Goal: Transaction & Acquisition: Purchase product/service

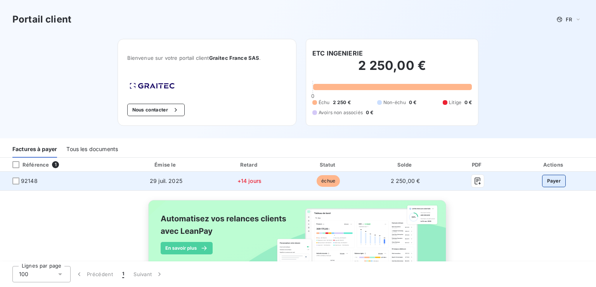
click at [550, 184] on button "Payer" at bounding box center [554, 181] width 24 height 12
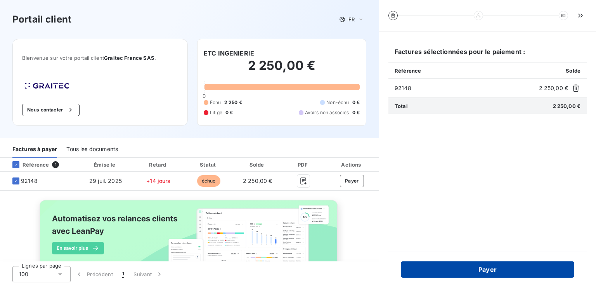
click at [484, 272] on button "Payer" at bounding box center [487, 269] width 173 height 16
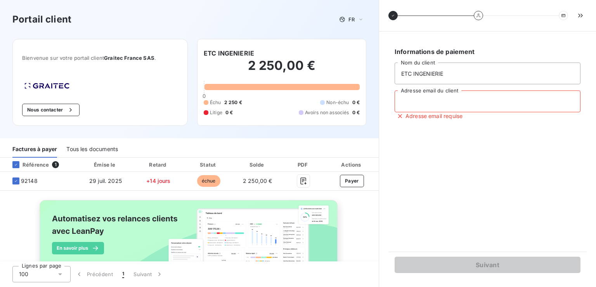
click at [422, 110] on input "Adresse email du client" at bounding box center [488, 101] width 186 height 22
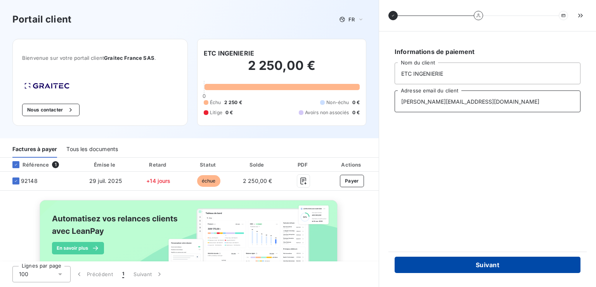
type input "[PERSON_NAME][EMAIL_ADDRESS][DOMAIN_NAME]"
click at [507, 265] on button "Suivant" at bounding box center [488, 265] width 186 height 16
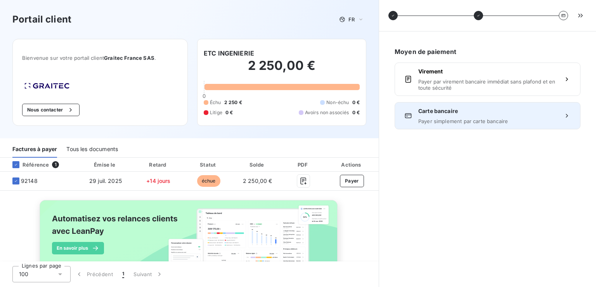
click at [440, 111] on span "Carte bancaire" at bounding box center [487, 111] width 139 height 8
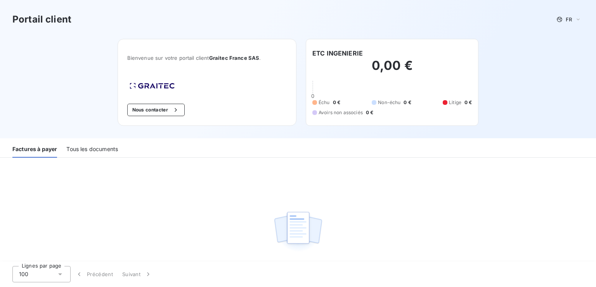
click at [93, 148] on div "Tous les documents" at bounding box center [92, 149] width 52 height 16
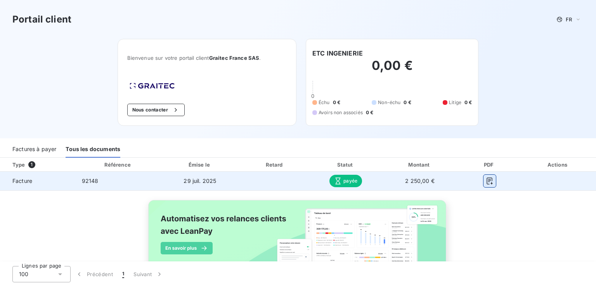
click at [487, 181] on icon "button" at bounding box center [490, 181] width 8 height 8
